Goal: Communication & Community: Answer question/provide support

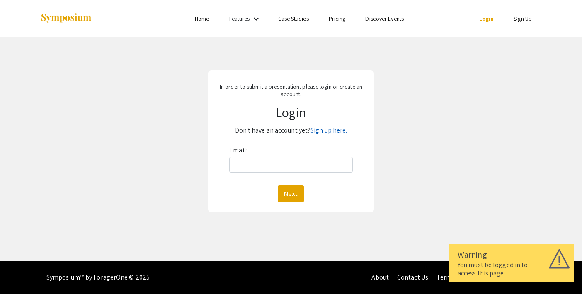
click at [320, 129] on link "Sign up here." at bounding box center [328, 130] width 36 height 9
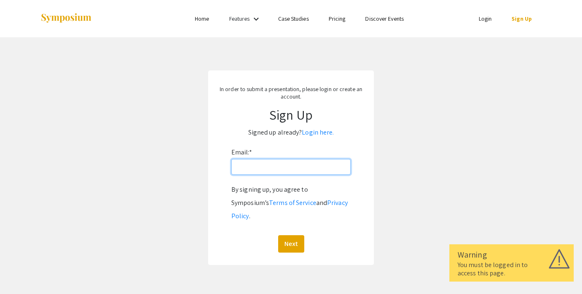
click at [292, 172] on input "Email: *" at bounding box center [290, 167] width 119 height 16
type input "[EMAIL_ADDRESS][DOMAIN_NAME]"
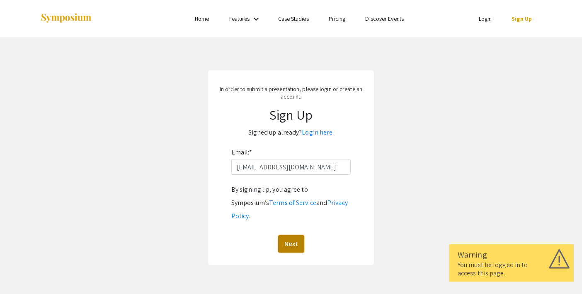
click at [294, 235] on button "Next" at bounding box center [291, 243] width 26 height 17
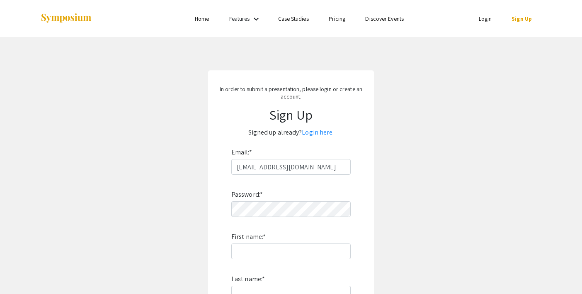
click at [285, 217] on div "Password: * First name: * Last name: * By signing up, you agree to Symposium’s …" at bounding box center [290, 284] width 119 height 218
click at [284, 253] on input "First name: *" at bounding box center [290, 252] width 119 height 16
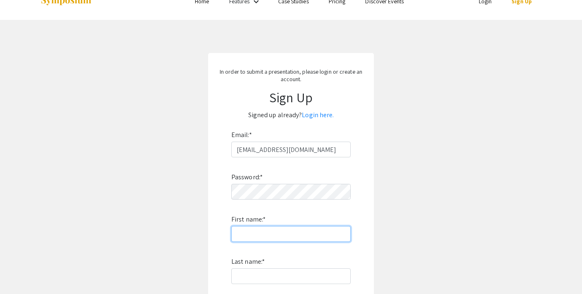
scroll to position [24, 0]
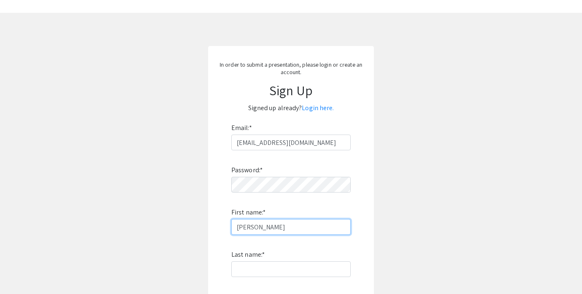
type input "[PERSON_NAME]"
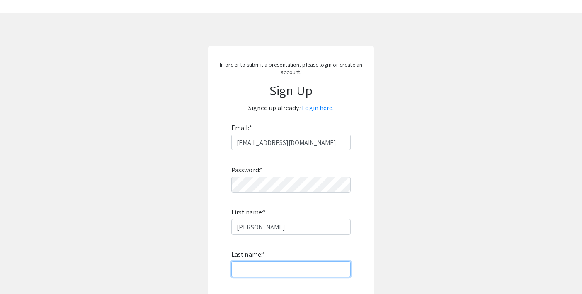
click at [275, 266] on input "Last name: *" at bounding box center [290, 270] width 119 height 16
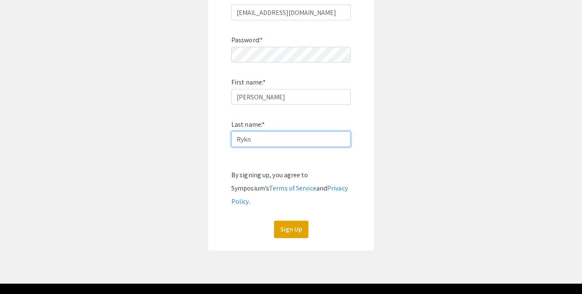
scroll to position [155, 0]
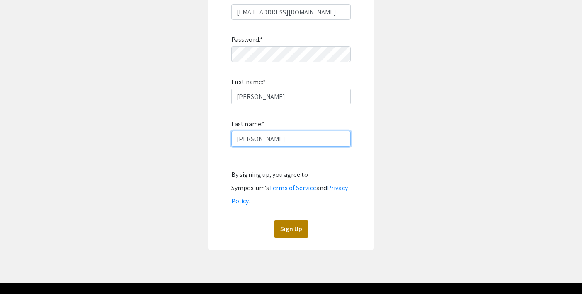
type input "[PERSON_NAME]"
click at [296, 221] on button "Sign Up" at bounding box center [291, 229] width 34 height 17
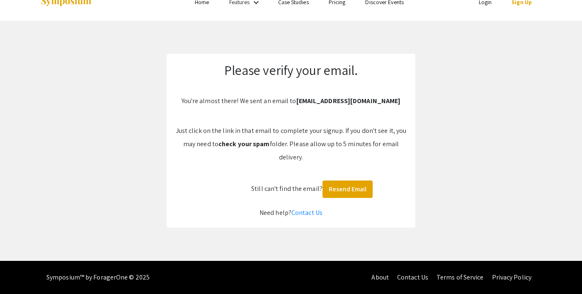
scroll to position [8, 0]
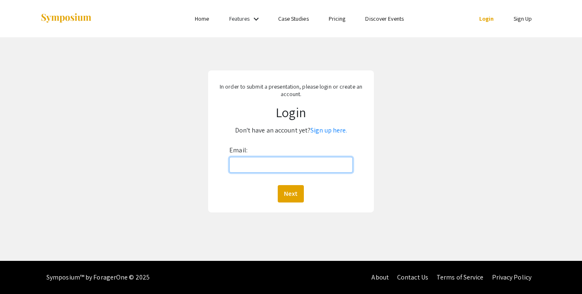
click at [250, 170] on input "Email:" at bounding box center [291, 165] width 124 height 16
drag, startPoint x: 299, startPoint y: 167, endPoint x: 238, endPoint y: 165, distance: 61.8
click at [238, 166] on input "[EMAIL_ADDRESS][DOMAIN_NAME]" at bounding box center [291, 165] width 124 height 16
type input "[EMAIL_ADDRESS][DOMAIN_NAME]"
click at [284, 194] on button "Next" at bounding box center [291, 193] width 26 height 17
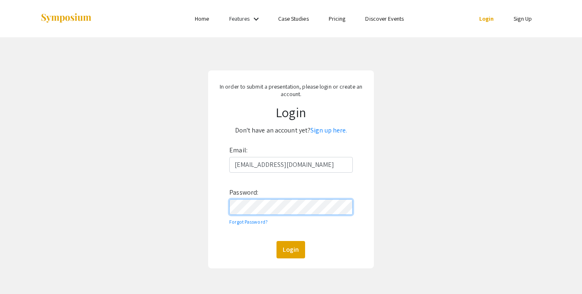
click at [276, 241] on button "Login" at bounding box center [290, 249] width 29 height 17
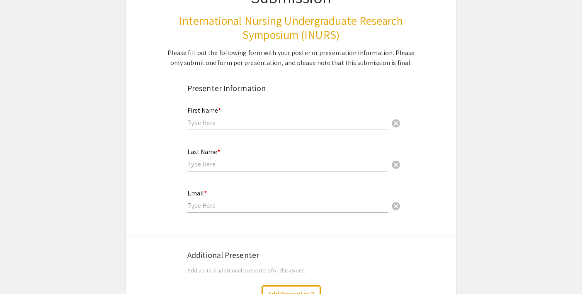
scroll to position [108, 0]
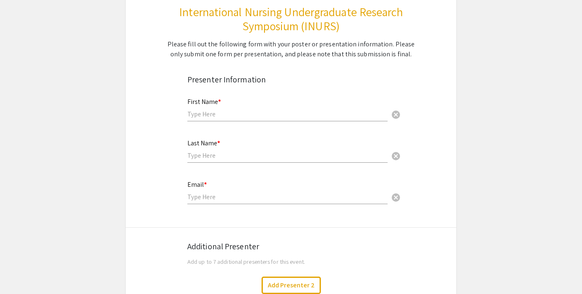
click at [222, 108] on div "First Name * cancel" at bounding box center [287, 106] width 200 height 32
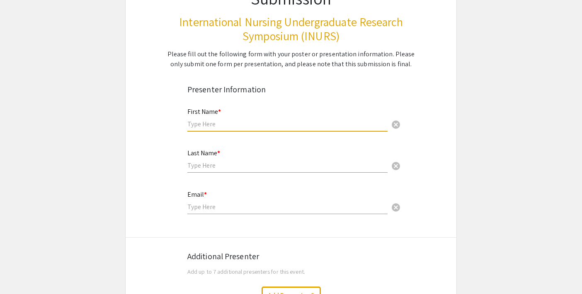
scroll to position [97, 0]
type input "[PERSON_NAME]"
type input "[EMAIL_ADDRESS][DOMAIN_NAME]"
type input "[GEOGRAPHIC_DATA]"
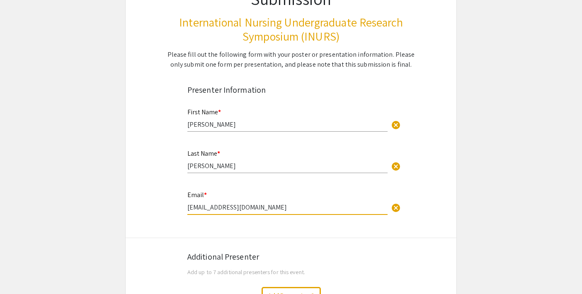
drag, startPoint x: 255, startPoint y: 207, endPoint x: 189, endPoint y: 210, distance: 66.0
click at [189, 210] on input "[EMAIL_ADDRESS][DOMAIN_NAME]" at bounding box center [287, 207] width 200 height 9
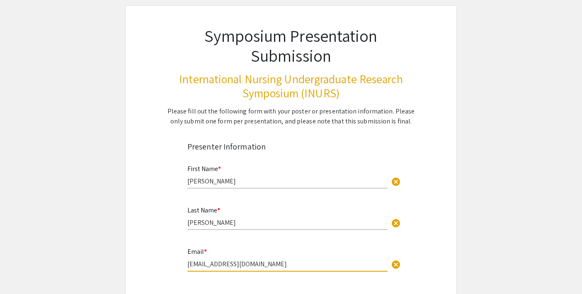
scroll to position [0, 0]
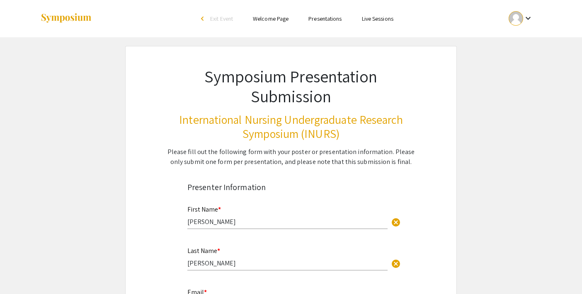
type input "[EMAIL_ADDRESS][DOMAIN_NAME]"
click at [317, 19] on link "Presentations" at bounding box center [324, 18] width 33 height 7
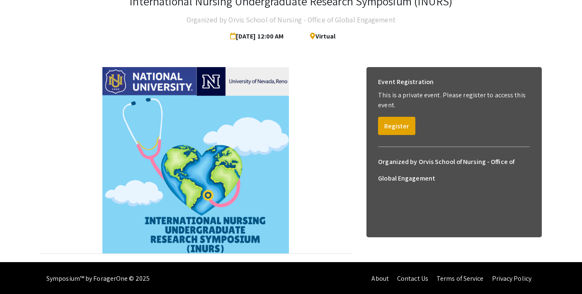
scroll to position [61, 0]
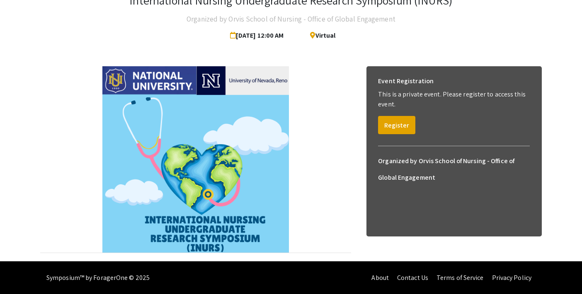
click at [239, 148] on img at bounding box center [195, 159] width 187 height 187
click at [395, 121] on button "Register" at bounding box center [396, 125] width 37 height 18
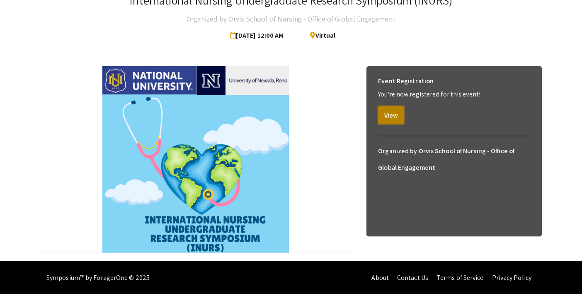
click at [388, 115] on button "View" at bounding box center [391, 115] width 26 height 18
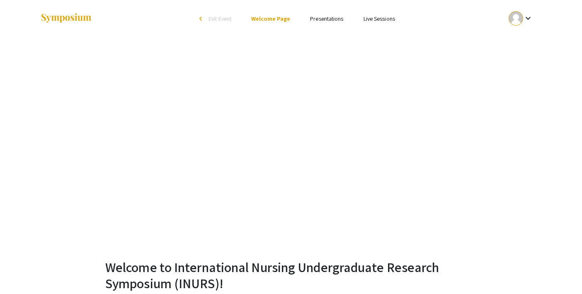
click at [320, 19] on link "Presentations" at bounding box center [326, 18] width 33 height 7
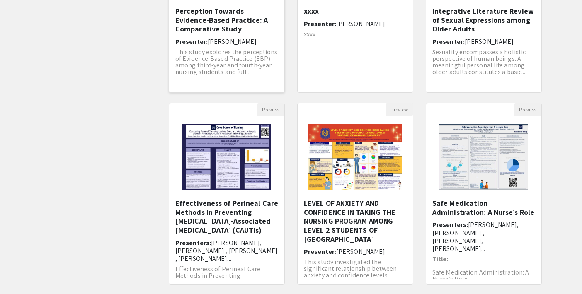
scroll to position [255, 0]
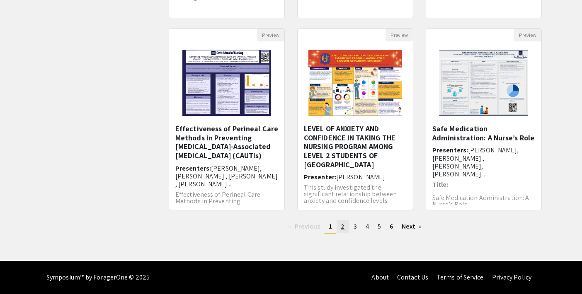
click at [344, 226] on link "page 2" at bounding box center [343, 227] width 12 height 12
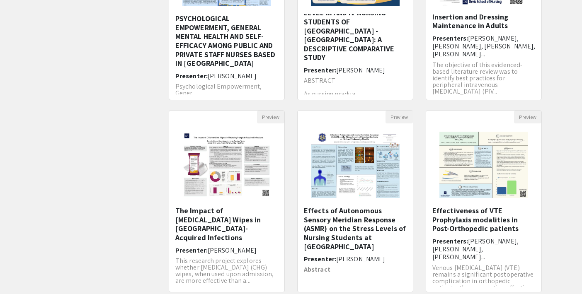
scroll to position [201, 0]
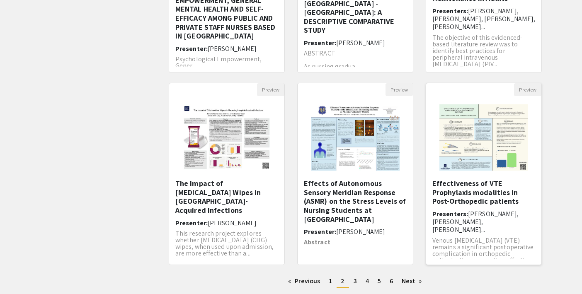
click at [466, 200] on h5 "Effectiveness of VTE Prophylaxis modalities in Post-Orthopedic patients" at bounding box center [483, 192] width 103 height 27
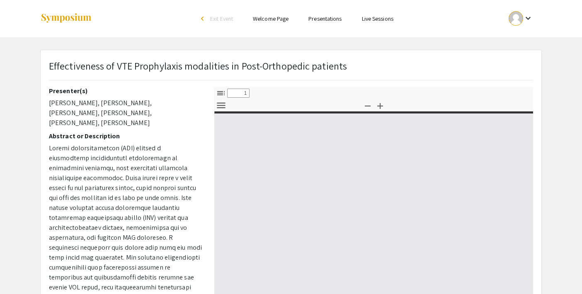
select select "custom"
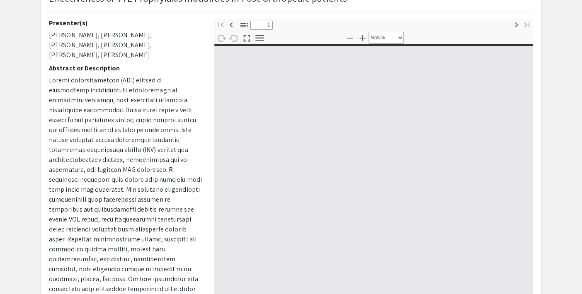
type input "0"
select select "custom"
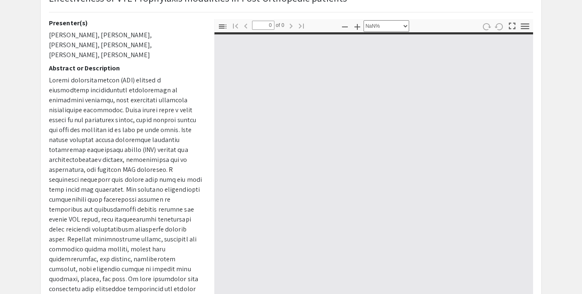
type input "1"
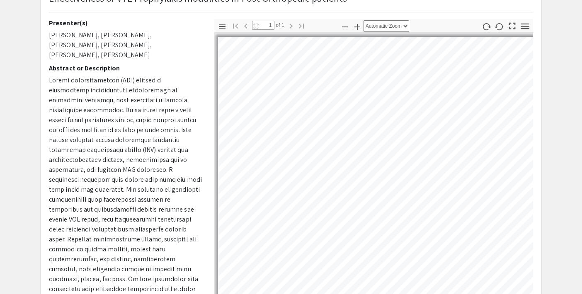
select select "auto"
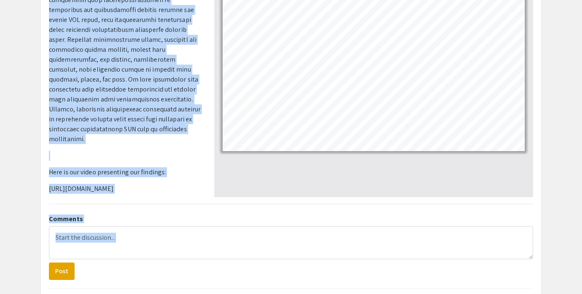
scroll to position [288, 0]
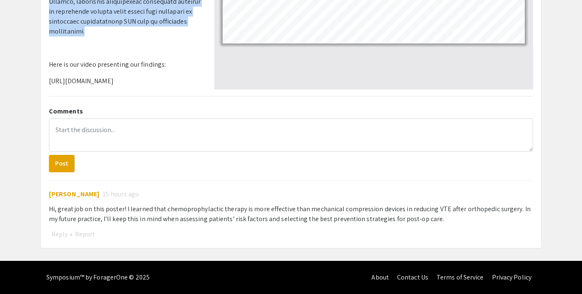
drag, startPoint x: 49, startPoint y: 92, endPoint x: 188, endPoint y: 14, distance: 159.8
copy div "Presenter(s) [PERSON_NAME], [PERSON_NAME], [PERSON_NAME], [PERSON_NAME], [PERSO…"
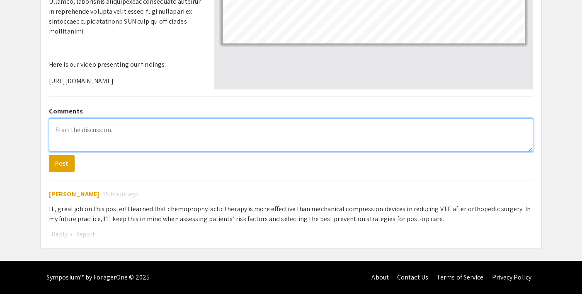
click at [135, 137] on textarea at bounding box center [291, 135] width 484 height 33
paste textarea "Great job on your presentation! I learned that using both SCDs and blood-thinni…"
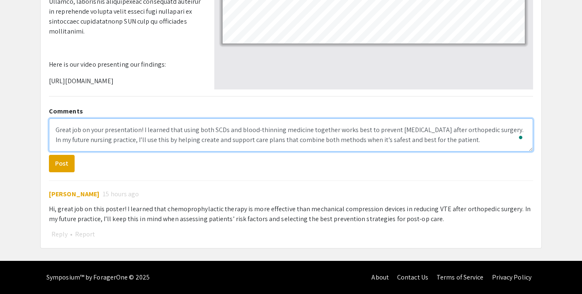
click at [56, 129] on textarea "Great job on your presentation! I learned that using both SCDs and blood-thinni…" at bounding box center [291, 135] width 484 height 33
click at [82, 131] on textarea "Hi guys, Great job on your presentation! I learned that using both SCDs and blo…" at bounding box center [291, 135] width 484 height 33
click at [109, 130] on textarea "Hi guys, great job on your presentation! I learned that using both SCDs and blo…" at bounding box center [291, 135] width 484 height 33
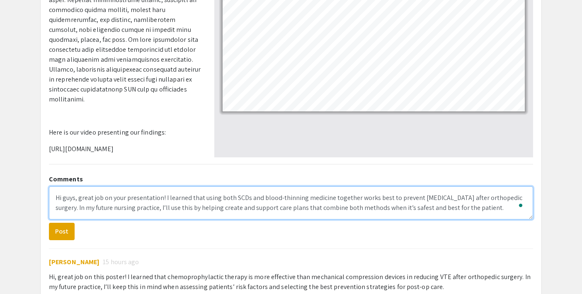
scroll to position [248, 0]
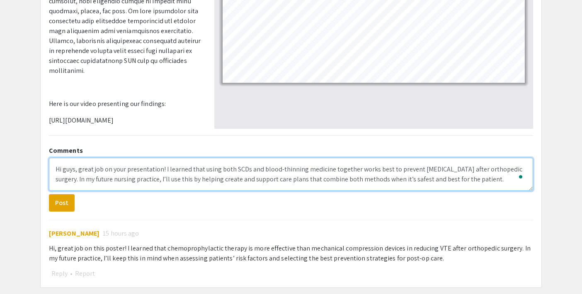
click at [446, 167] on textarea "Hi guys, great job on your presentation! I learned that using both SCDs and blo…" at bounding box center [291, 174] width 484 height 33
click at [473, 187] on textarea "Hi guys, great job on your presentation! I learned that using both SCDs and blo…" at bounding box center [291, 174] width 484 height 33
type textarea "Hi guys, great job on your presentation! I learned that using both SCDs and blo…"
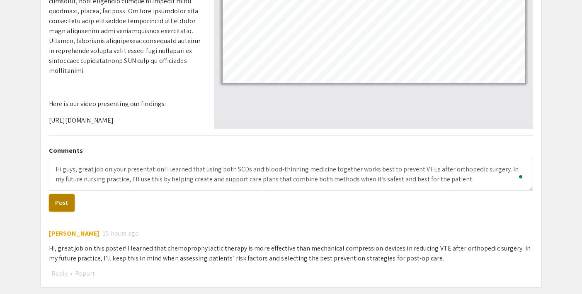
click at [64, 201] on button "Post" at bounding box center [62, 202] width 26 height 17
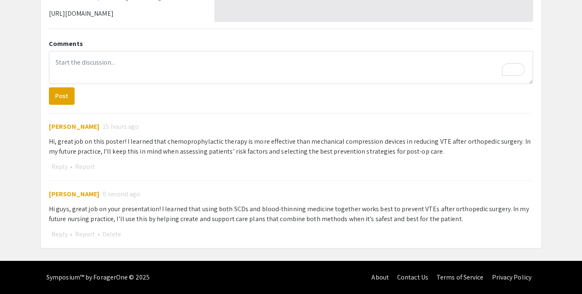
scroll to position [0, 0]
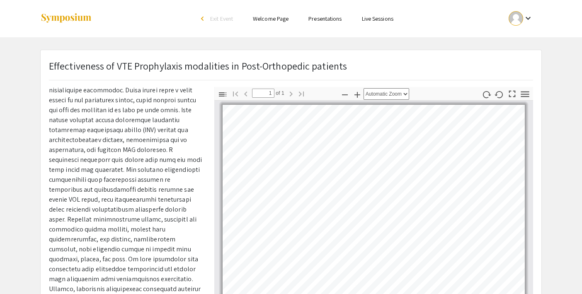
click at [322, 17] on link "Presentations" at bounding box center [324, 18] width 33 height 7
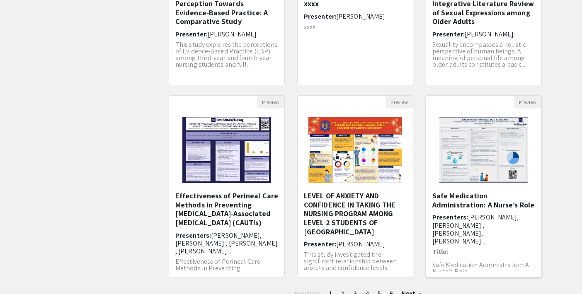
scroll to position [215, 0]
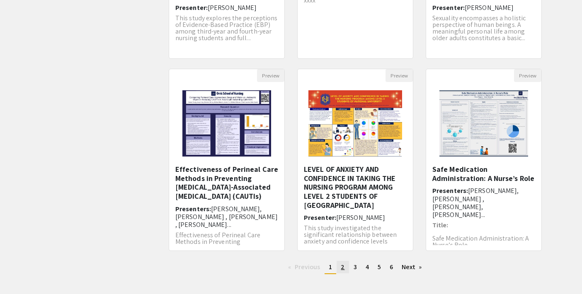
click at [344, 265] on link "page 2" at bounding box center [343, 267] width 12 height 12
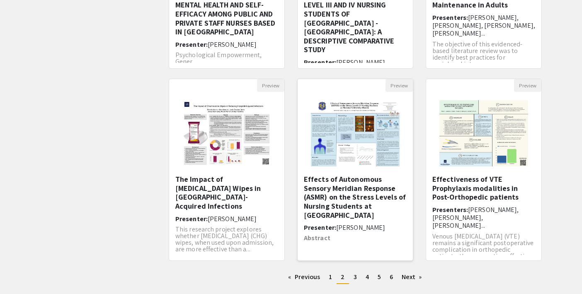
scroll to position [205, 0]
click at [354, 278] on span "3" at bounding box center [355, 276] width 3 height 9
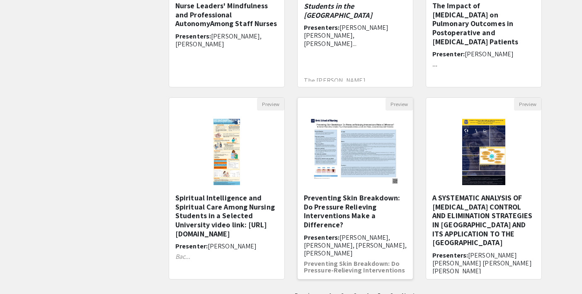
scroll to position [187, 0]
click at [361, 243] on span "[PERSON_NAME], [PERSON_NAME], [PERSON_NAME], [PERSON_NAME]" at bounding box center [355, 245] width 103 height 24
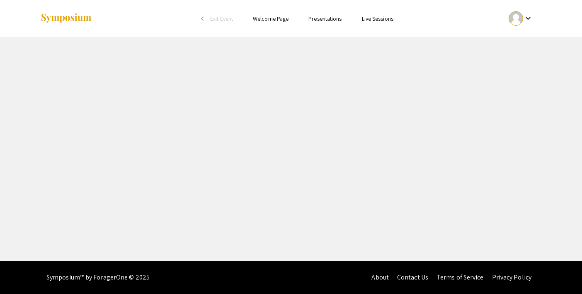
select select "custom"
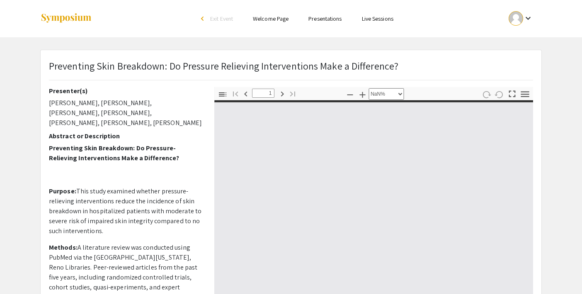
type input "0"
select select "custom"
type input "1"
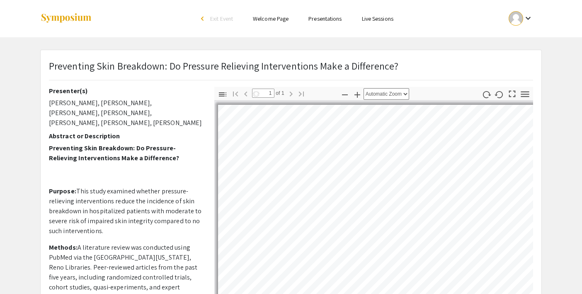
select select "auto"
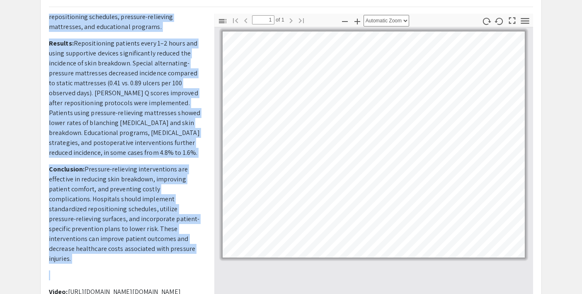
scroll to position [77, 0]
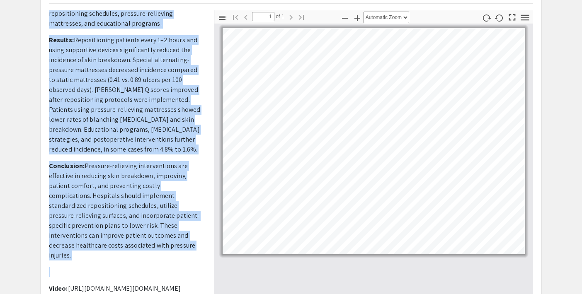
drag, startPoint x: 48, startPoint y: 85, endPoint x: 149, endPoint y: 250, distance: 193.2
click at [149, 250] on div "Preventing Skin Breakdown: Do Pressure Relieving Interventions Make a Differenc…" at bounding box center [291, 293] width 501 height 641
copy div "Loremipsu(d) Sitame Conse, Adipi Elitseddoeiusmo, Tempor Incidid, Utla Etdolore…"
click at [149, 250] on p "Conclusion: Pressure-relieving interventions are effective in reducing skin bre…" at bounding box center [125, 210] width 153 height 99
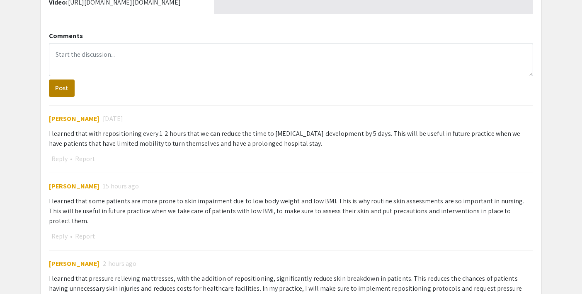
scroll to position [362, 0]
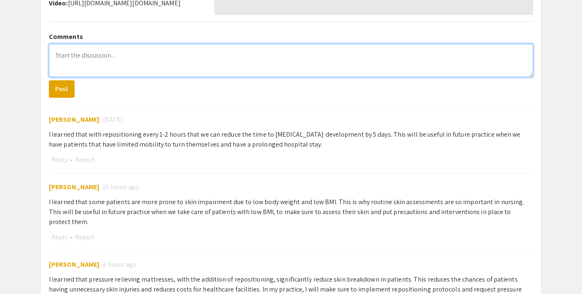
click at [73, 53] on textarea at bounding box center [291, 60] width 484 height 33
click at [61, 56] on textarea "HIi guys," at bounding box center [291, 60] width 484 height 33
click at [91, 57] on textarea "Hi guys," at bounding box center [291, 60] width 484 height 33
paste textarea "Great job on your presentation! I learned that regularly repositioning patients…"
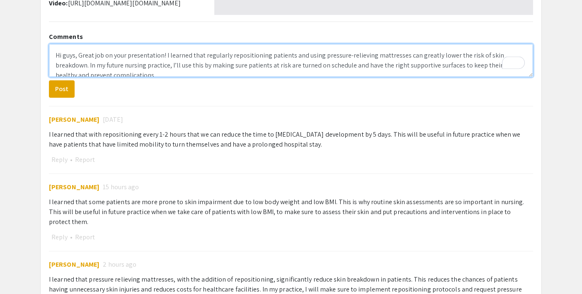
scroll to position [3, 0]
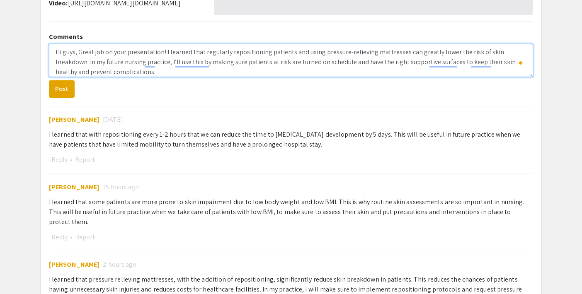
click at [81, 53] on textarea "Hi guys, Great job on your presentation! I learned that regularly repositioning…" at bounding box center [291, 60] width 484 height 33
click at [115, 60] on textarea "Hi guys, great job on your presentation! I learned that regularly repositioning…" at bounding box center [291, 60] width 484 height 33
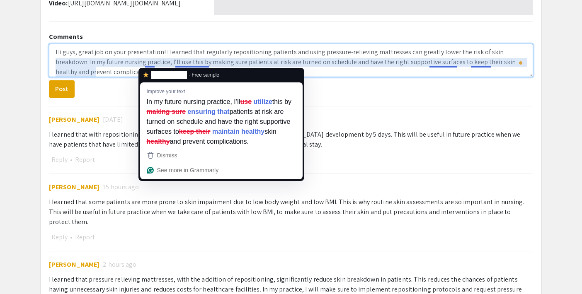
click at [149, 65] on textarea "Hi guys, great job on your presentation! I learned that regularly repositioning…" at bounding box center [291, 60] width 484 height 33
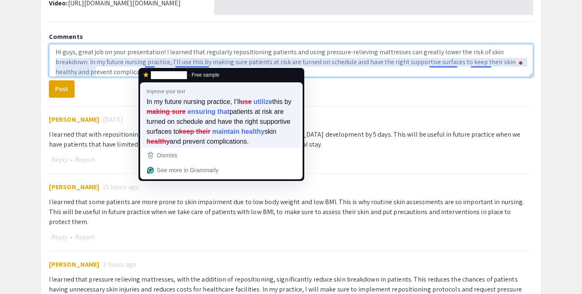
type textarea "Hi guys, great job on your presentation! I learned that regularly repositioning…"
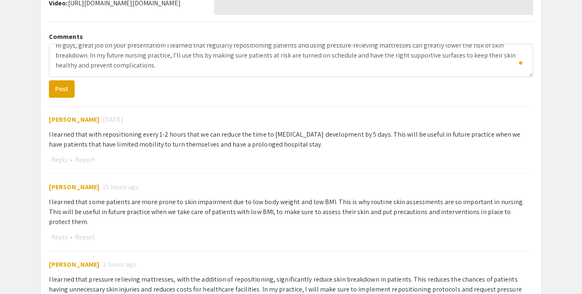
scroll to position [3, 0]
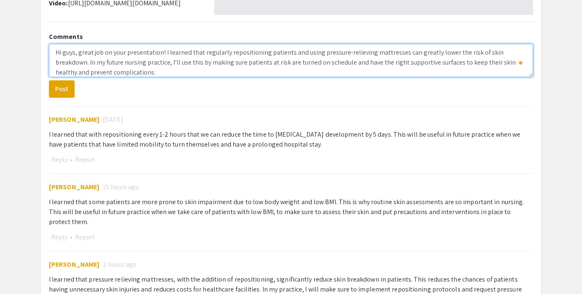
click at [186, 65] on textarea "Hi guys, great job on your presentation! I learned that regularly repositioning…" at bounding box center [291, 60] width 484 height 33
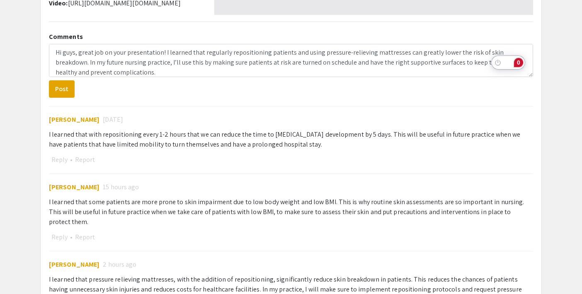
click at [520, 62] on div "0" at bounding box center [518, 62] width 9 height 9
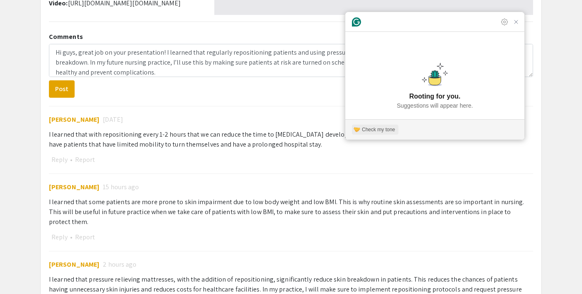
click at [380, 130] on div "Check my tone" at bounding box center [378, 129] width 33 height 7
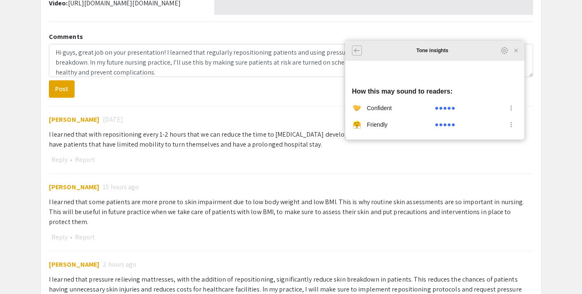
click at [351, 70] on div "Grammarly Assistant Tone insights How this may sound to readers: confident frie…" at bounding box center [434, 90] width 179 height 99
click at [359, 54] on icon "Back to Home" at bounding box center [357, 50] width 7 height 7
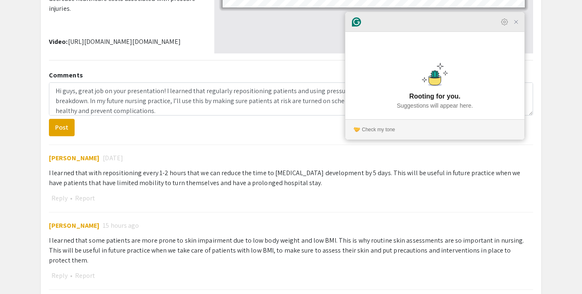
scroll to position [319, 0]
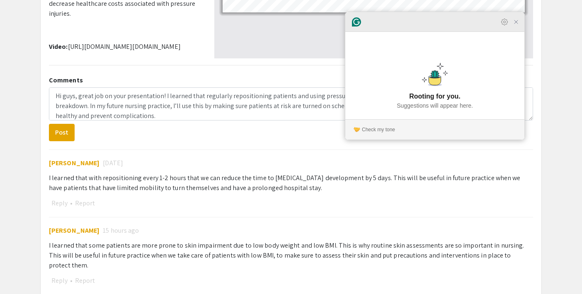
click at [443, 90] on article "Rooting for you. Suggestions will appear here." at bounding box center [434, 85] width 179 height 68
click at [517, 25] on icon "Close Grammarly Assistant" at bounding box center [516, 22] width 7 height 7
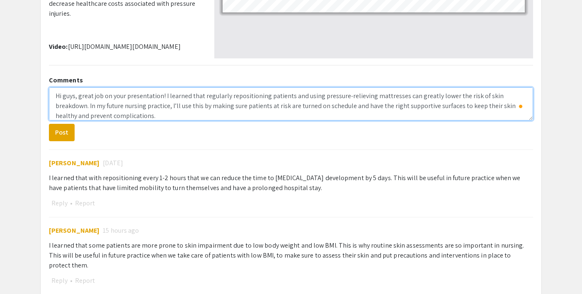
click at [351, 101] on textarea "Hi guys, great job on your presentation! I learned that regularly repositioning…" at bounding box center [291, 103] width 484 height 33
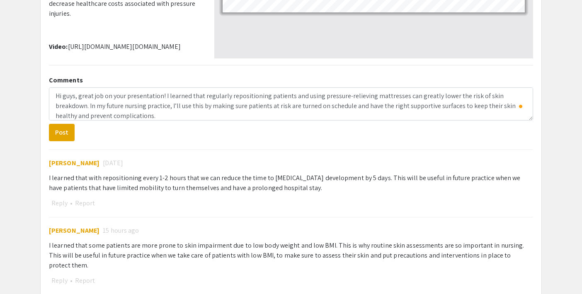
click at [339, 136] on form "Hi guys, great job on your presentation! I learned that regularly repositioning…" at bounding box center [291, 114] width 484 height 54
click at [521, 107] on div "Open Grammarly." at bounding box center [521, 106] width 4 height 4
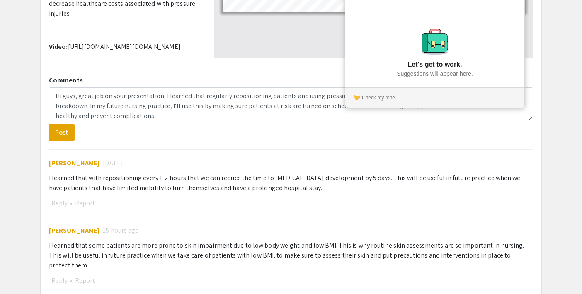
click at [455, 62] on p "Let's get to work." at bounding box center [435, 65] width 54 height 10
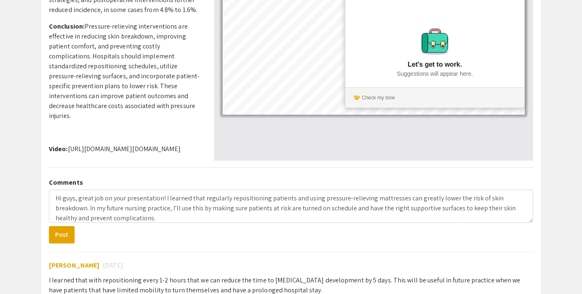
scroll to position [200, 0]
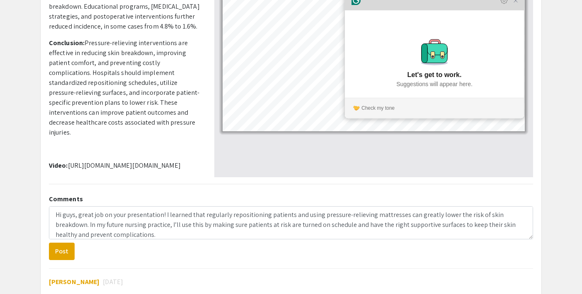
click at [358, 10] on div "Grammarly Assistant Let's get to work. Suggestions will appear here. Check my t…" at bounding box center [434, 54] width 179 height 128
click at [357, 20] on div "Grammarly Assistant Let's get to work. Suggestions will appear here. Check my t…" at bounding box center [434, 54] width 179 height 128
click at [516, 6] on icon "Close Grammarly Assistant" at bounding box center [515, 1] width 10 height 10
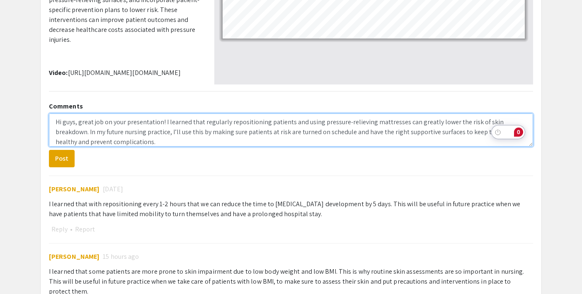
scroll to position [294, 0]
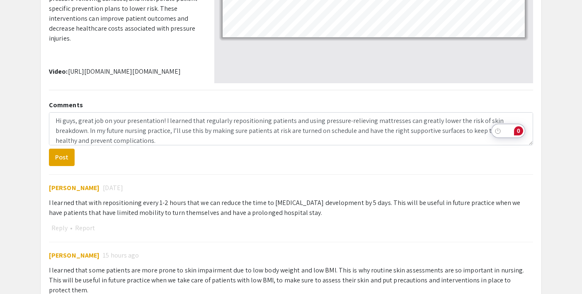
click at [221, 158] on form "Hi guys, great job on your presentation! I learned that regularly repositioning…" at bounding box center [291, 139] width 484 height 54
click at [518, 131] on div "0" at bounding box center [518, 130] width 9 height 9
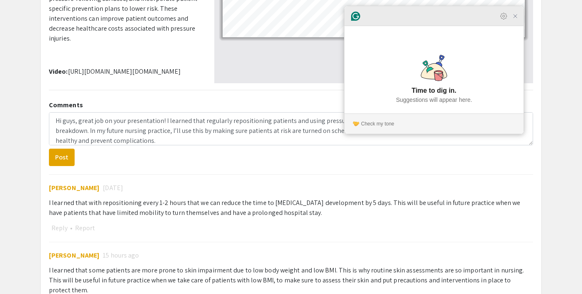
click at [518, 19] on icon "Close Grammarly Assistant" at bounding box center [515, 16] width 7 height 7
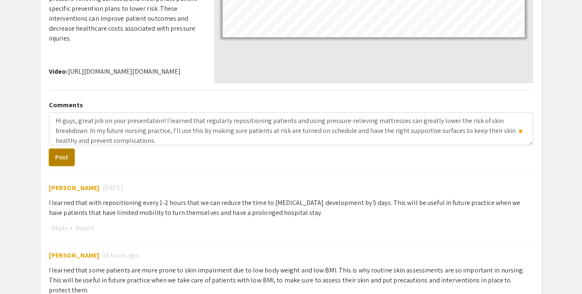
click at [57, 162] on button "Post" at bounding box center [62, 157] width 26 height 17
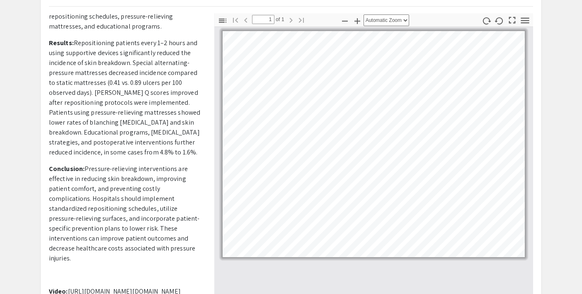
scroll to position [74, 0]
